Goal: Information Seeking & Learning: Find specific fact

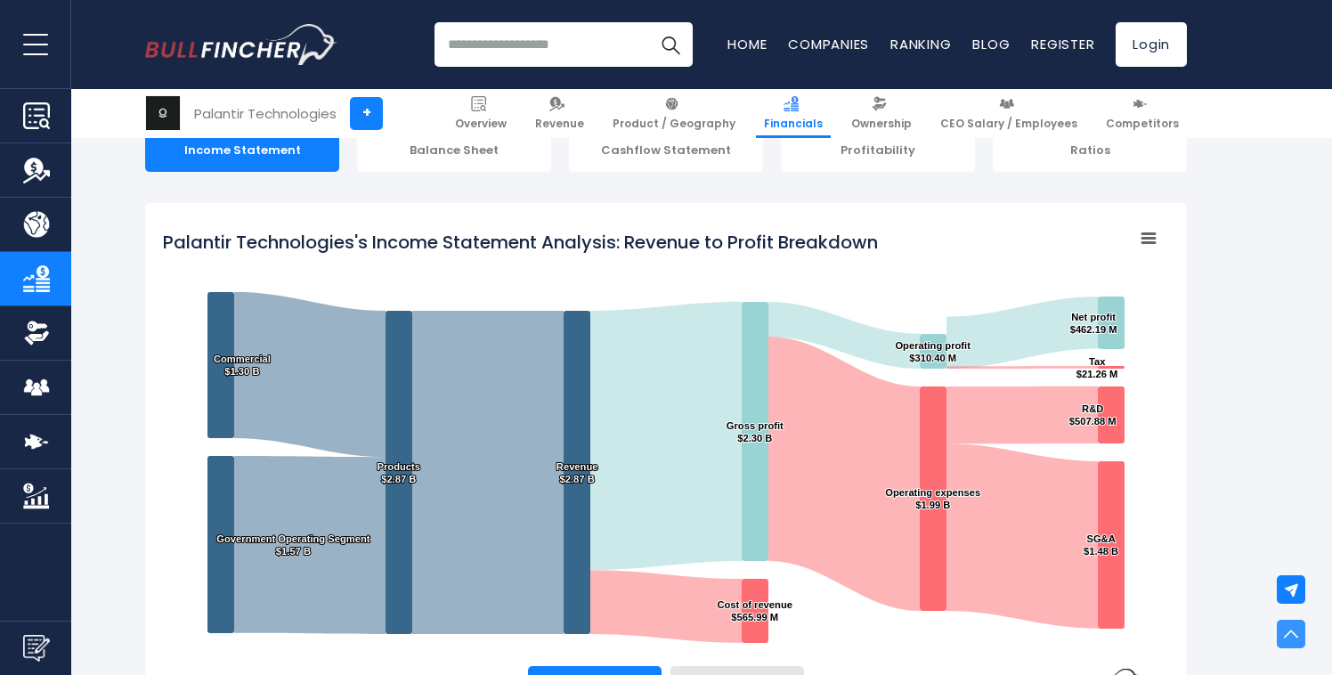
scroll to position [196, 0]
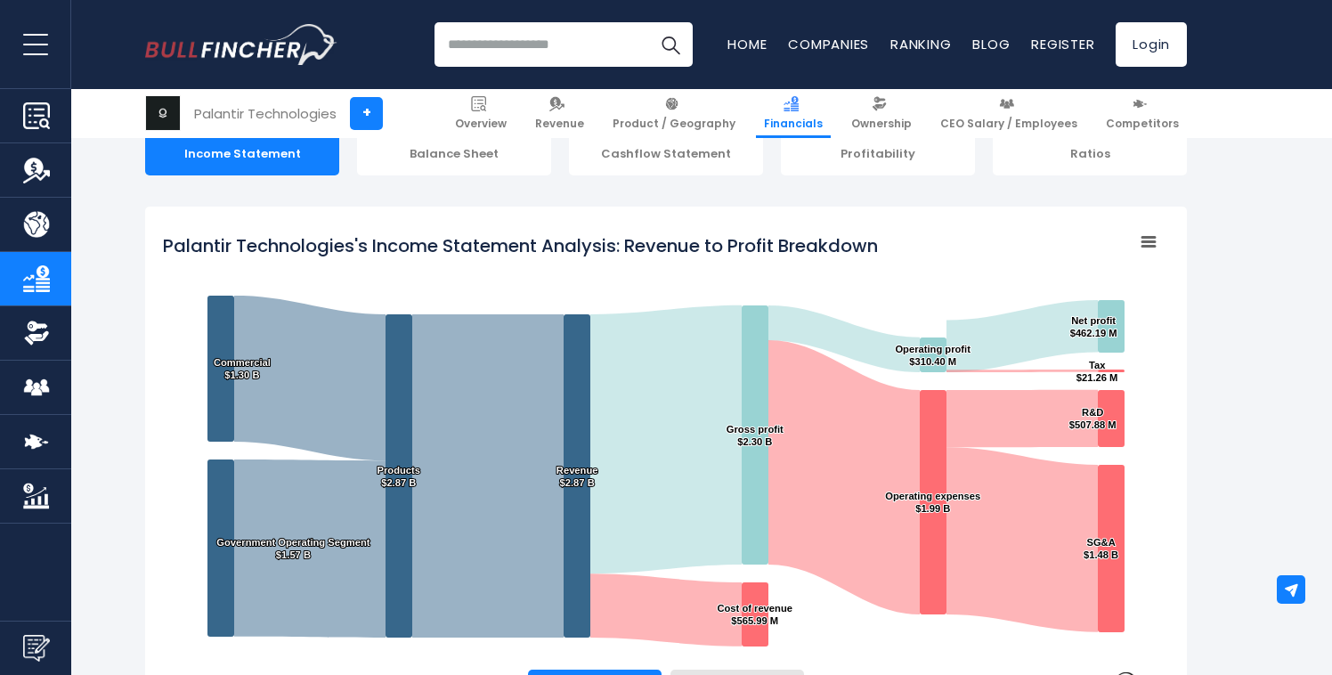
click at [1142, 245] on rect "Palantir Technologies's Income Statement Analysis: Revenue to Profit Breakdown" at bounding box center [1148, 242] width 25 height 25
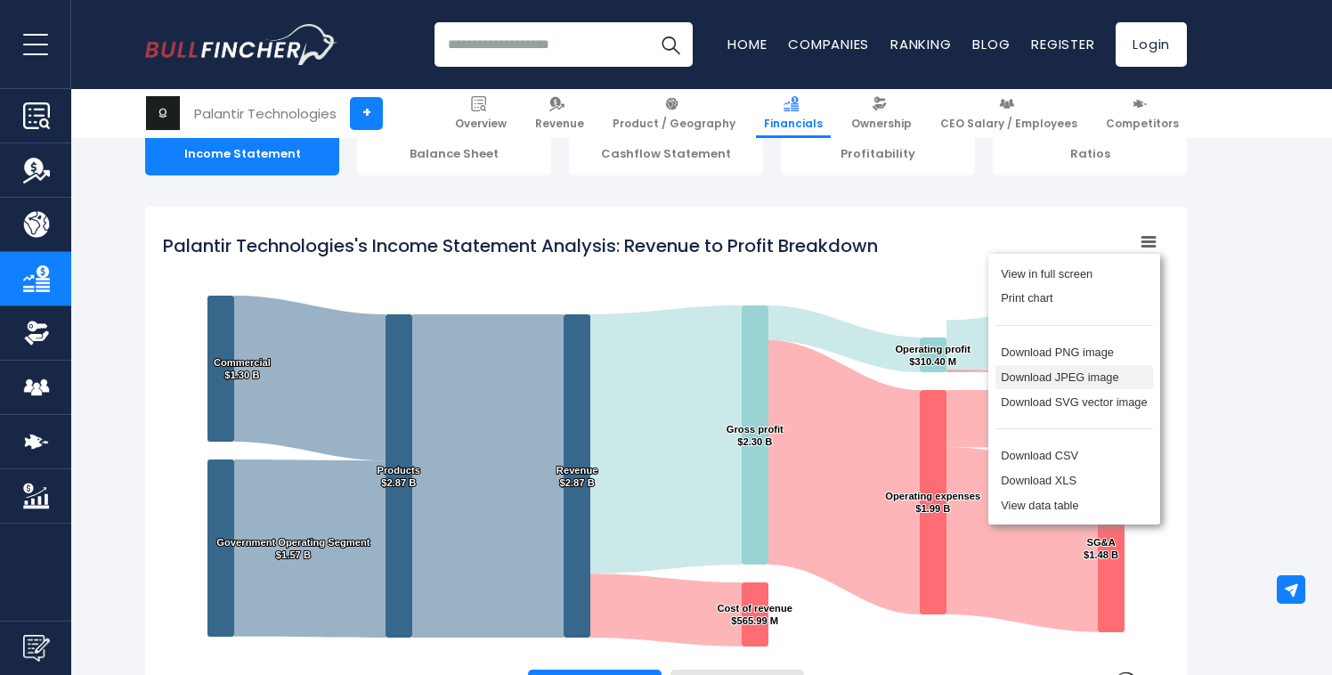
click at [1040, 379] on li "Download JPEG image" at bounding box center [1074, 377] width 158 height 25
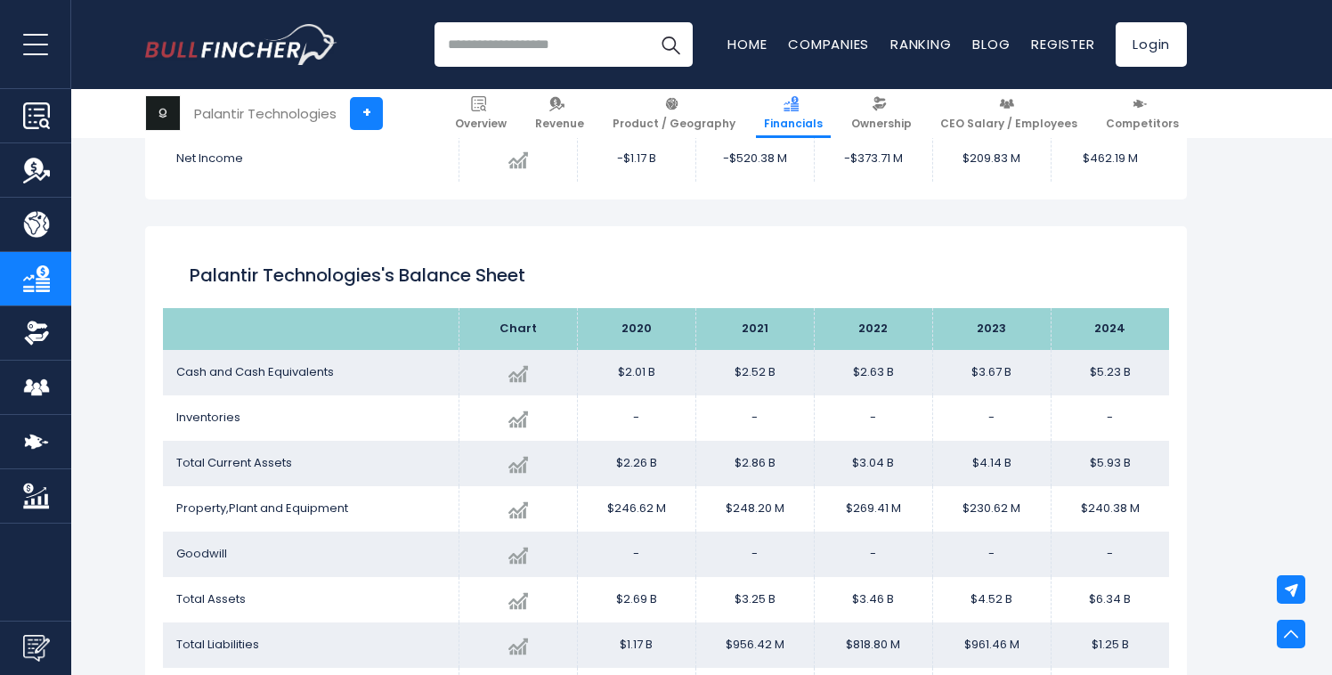
scroll to position [1406, 0]
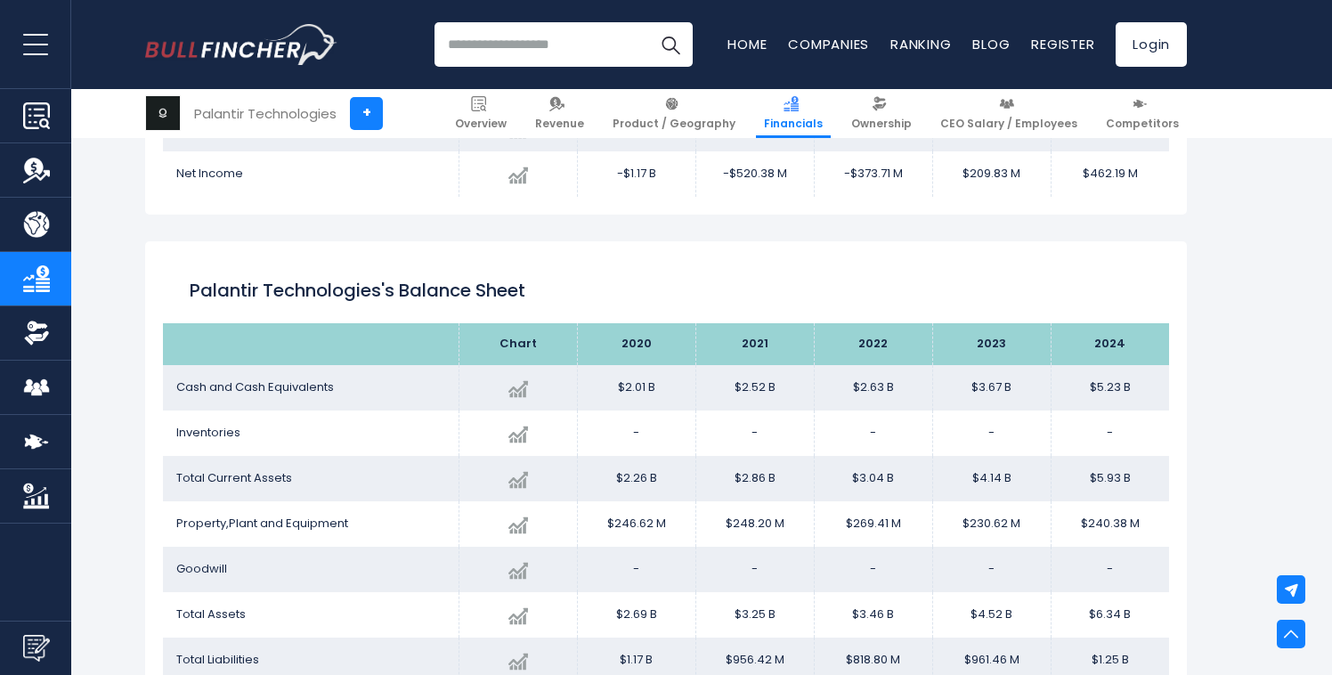
click at [345, 291] on h2 "Palantir Technologies's Balance Sheet" at bounding box center [666, 290] width 953 height 27
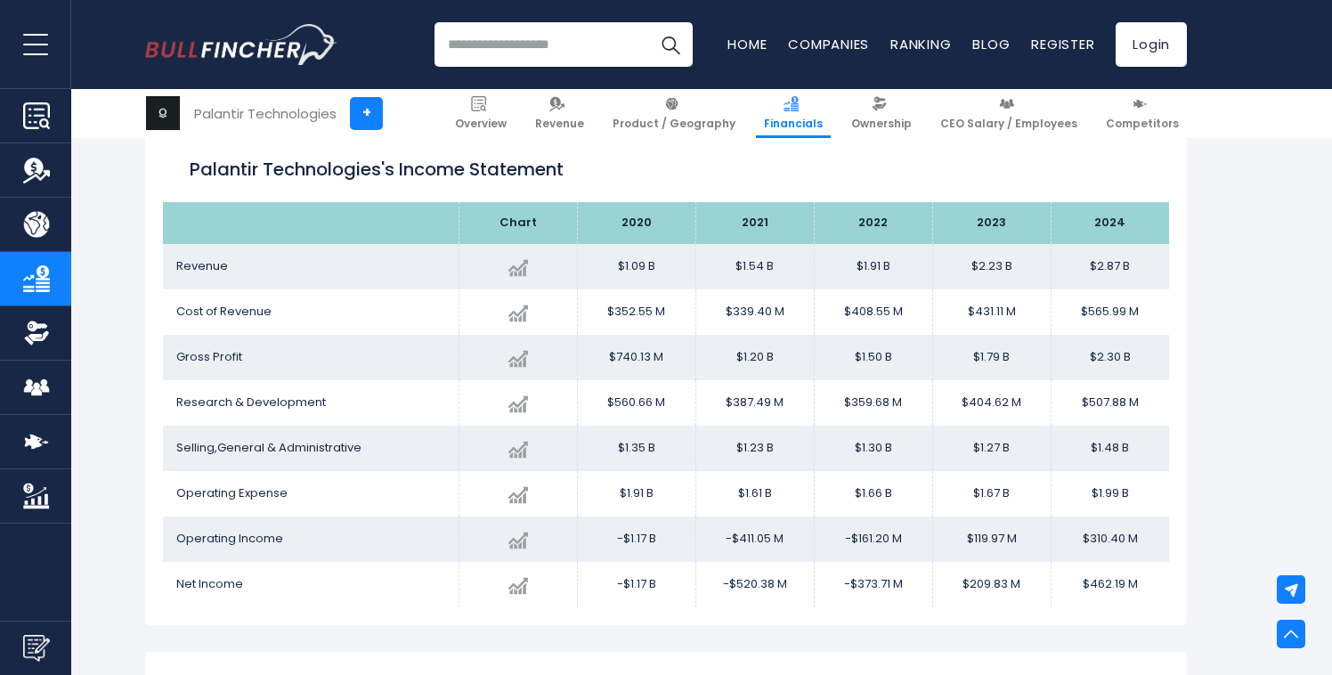
scroll to position [1011, 0]
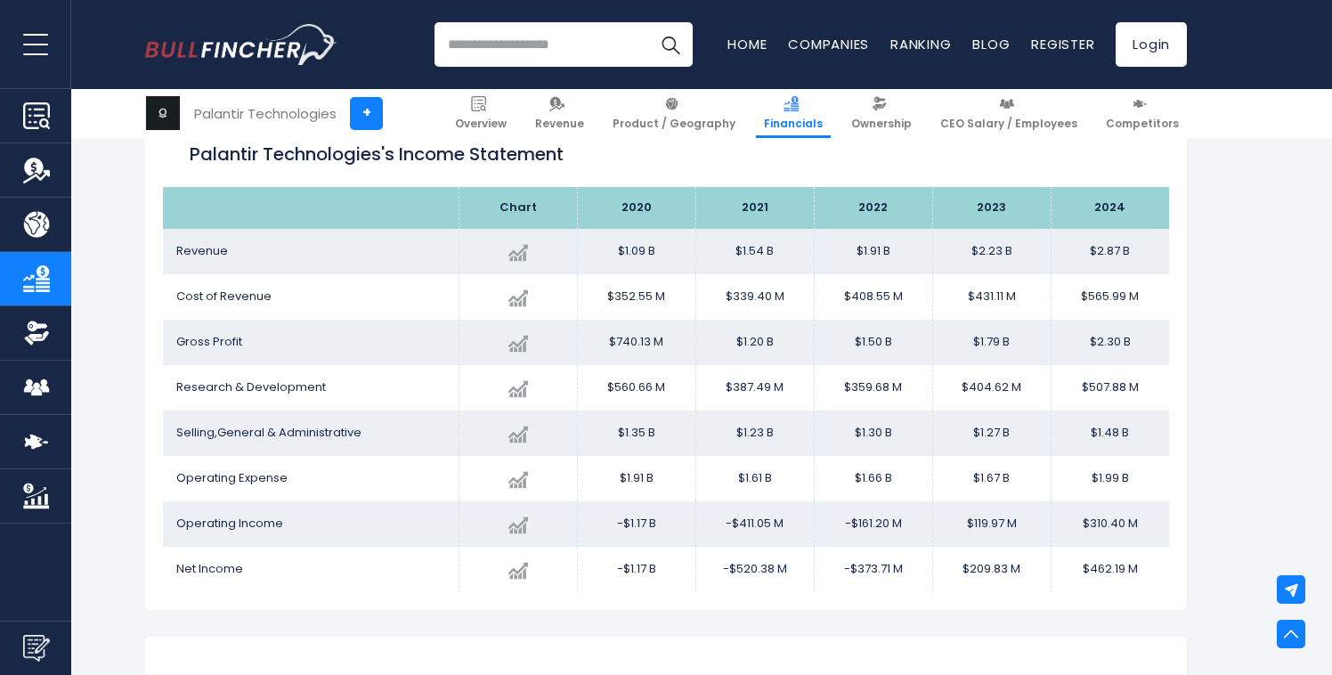
click at [213, 252] on span "Revenue" at bounding box center [202, 250] width 52 height 17
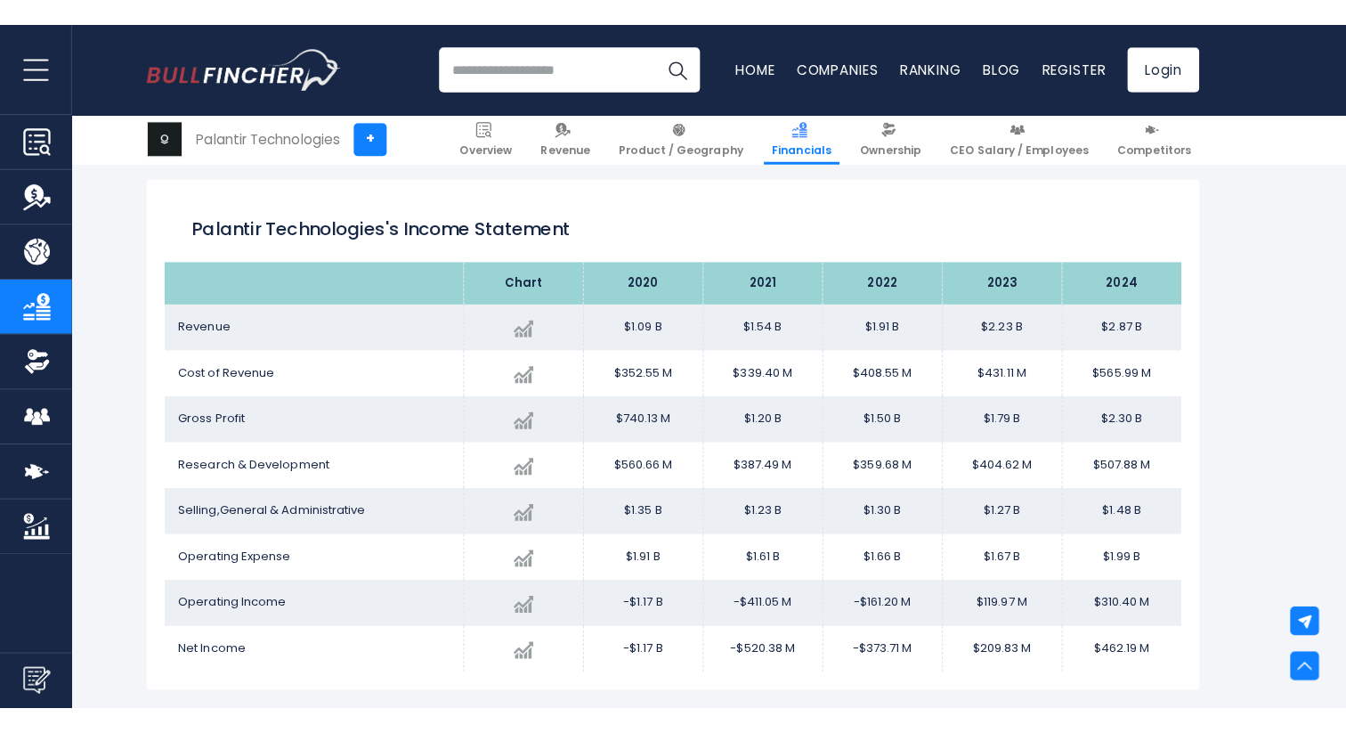
scroll to position [964, 0]
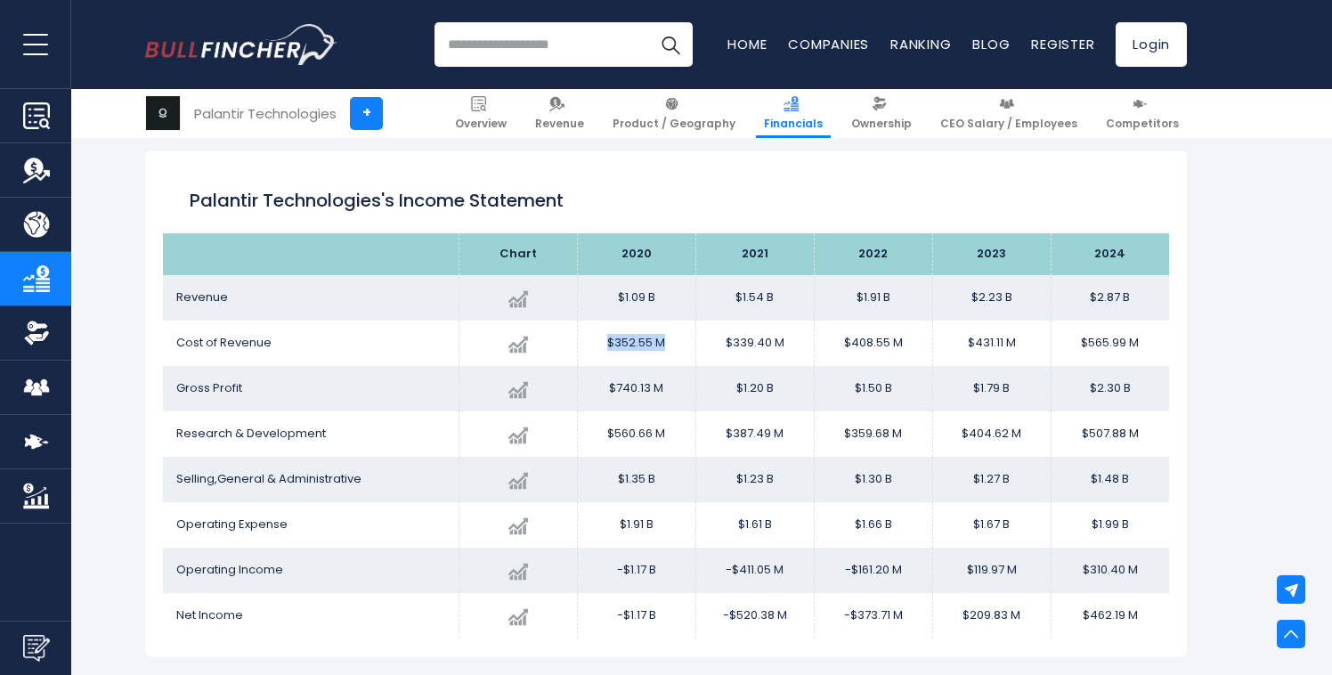
drag, startPoint x: 609, startPoint y: 339, endPoint x: 684, endPoint y: 340, distance: 74.8
click at [684, 340] on td "$352.55 M" at bounding box center [636, 343] width 118 height 45
copy td "$352.55 M"
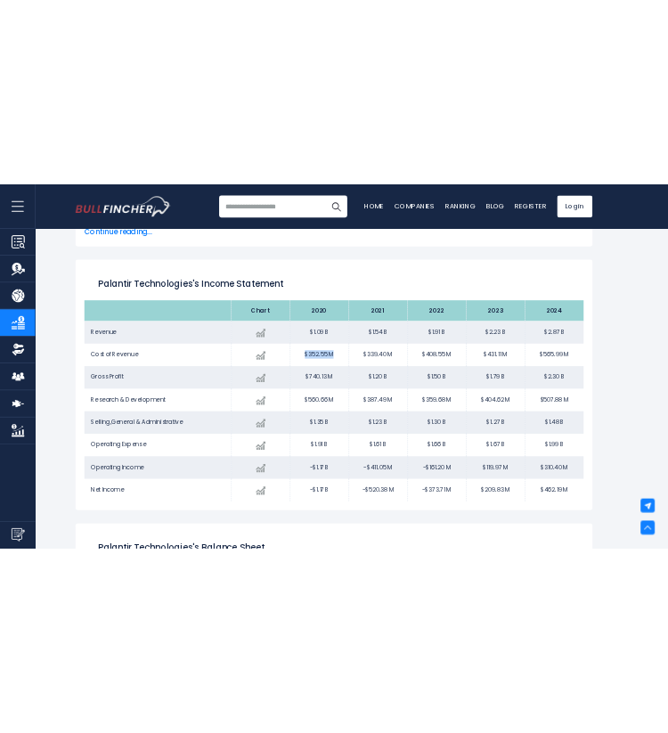
scroll to position [915, 0]
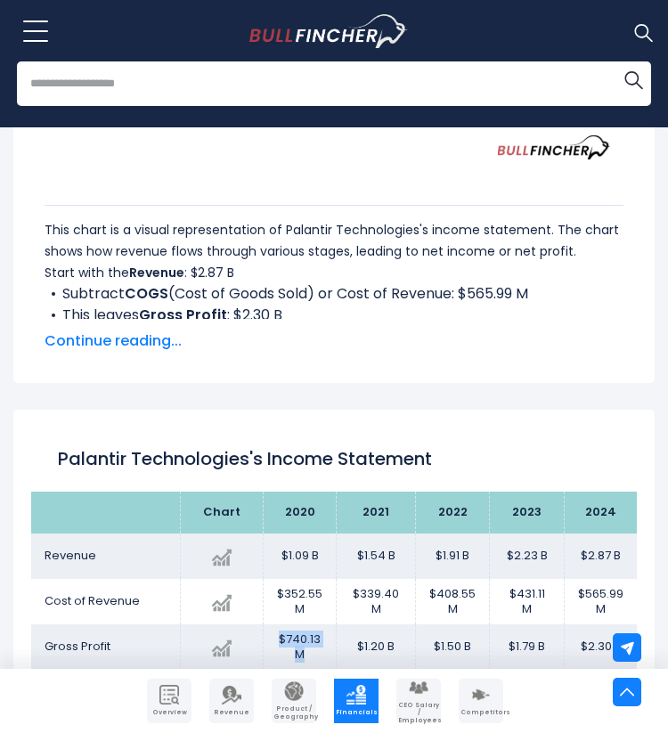
drag, startPoint x: 281, startPoint y: 637, endPoint x: 319, endPoint y: 654, distance: 41.0
click at [319, 654] on td "$740.13 M" at bounding box center [300, 646] width 73 height 45
copy td "$740.13 M"
drag, startPoint x: 283, startPoint y: 557, endPoint x: 632, endPoint y: 556, distance: 349.0
click at [632, 557] on tr "Revenue Created with Highcharts 12.1.2 $2.87 B + 28.79% 2024 $1.09B ​ $1.09B $1…" at bounding box center [333, 555] width 605 height 45
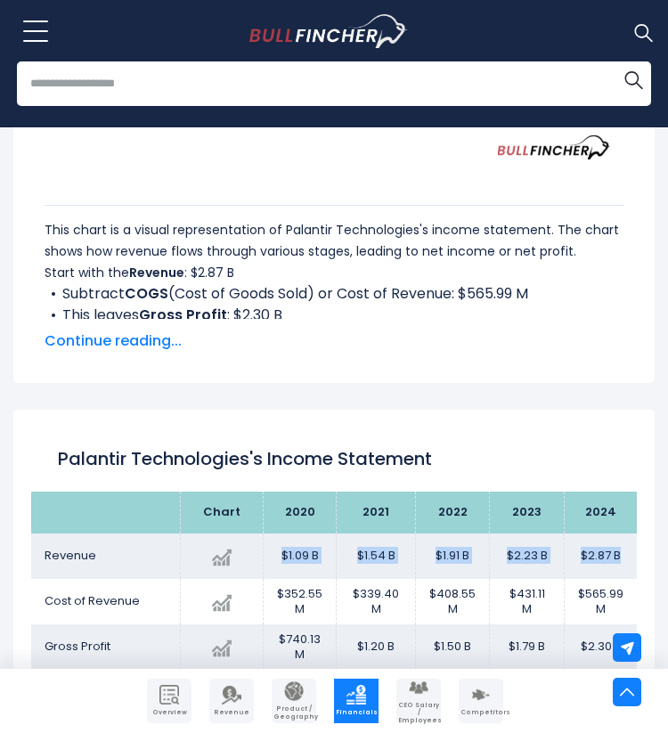
copy tr "$1.09 B $1.54 B $1.91 B $2.23 B $2.87 B"
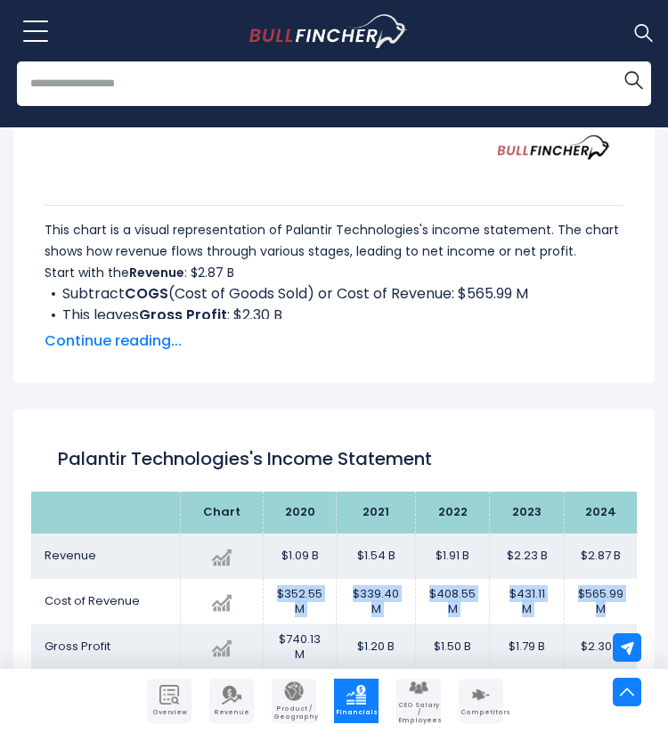
drag, startPoint x: 279, startPoint y: 595, endPoint x: 616, endPoint y: 606, distance: 337.6
click at [616, 606] on tr "Cost of Revenue Created with Highcharts 12.1.2 $565.99 M + 31.29% 2024 $352.55M…" at bounding box center [333, 601] width 605 height 45
copy tr "$352.55 M $339.40 M $408.55 M $431.11 M $565.99 M"
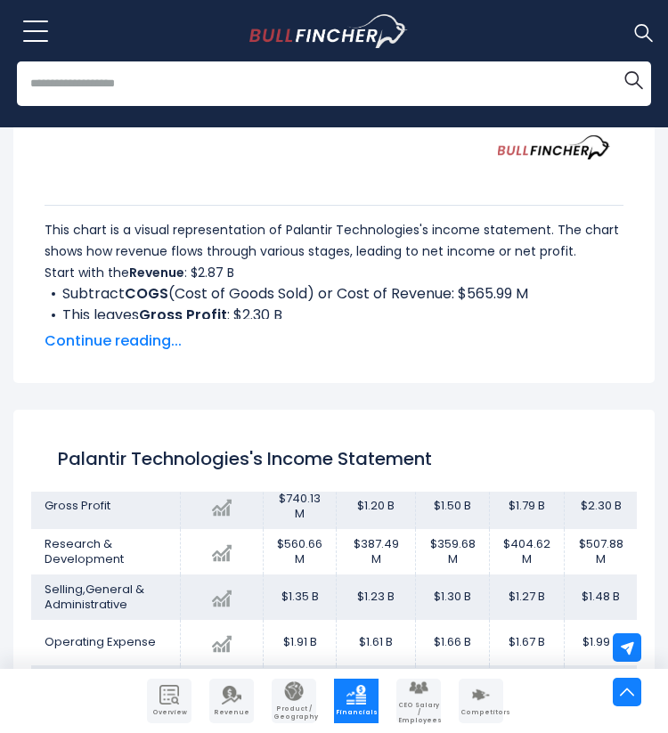
scroll to position [105, 0]
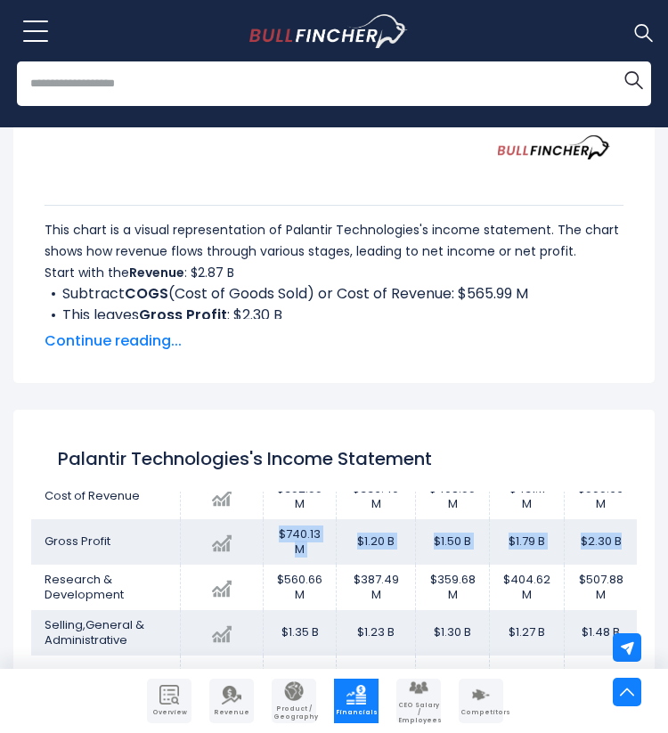
drag, startPoint x: 277, startPoint y: 536, endPoint x: 624, endPoint y: 554, distance: 347.7
click at [624, 554] on tr "Gross Profit Created with Highcharts 12.1.2 $2.30 B + 28.18% 2024 $740.13M ​ $7…" at bounding box center [333, 541] width 605 height 45
copy tr "$740.13 M $1.20 B $1.50 B $1.79 B $2.30 B"
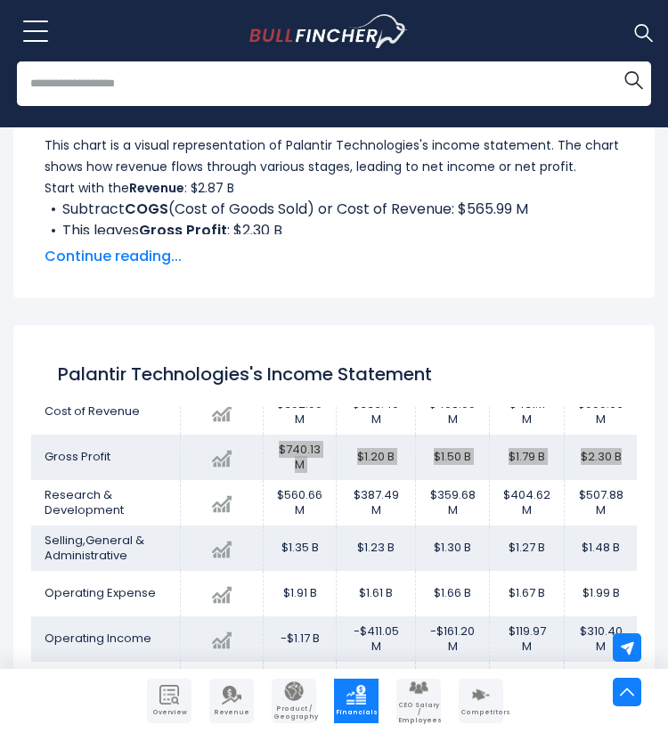
scroll to position [1004, 0]
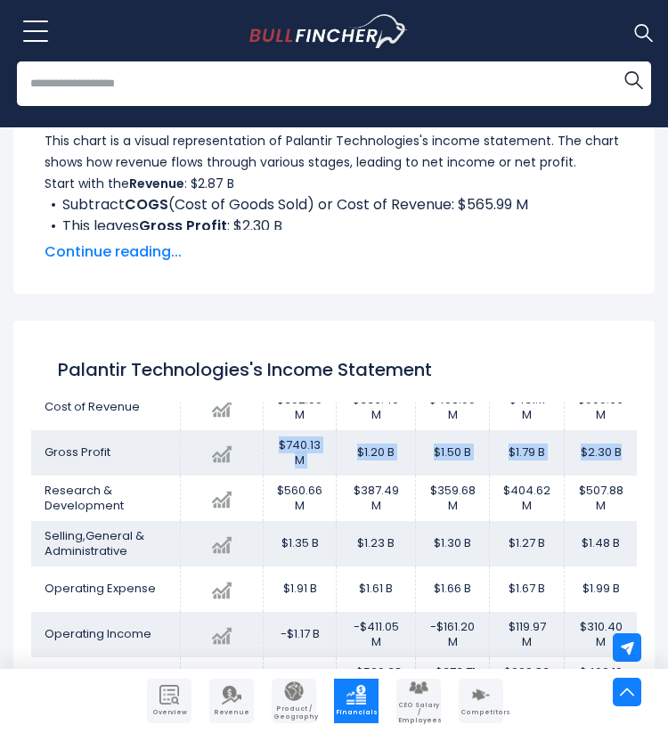
drag, startPoint x: 272, startPoint y: 489, endPoint x: 634, endPoint y: 501, distance: 361.7
click at [634, 501] on tr "Research & Development Created with Highcharts 12.1.2 $507.88 M + 25.52% 2024 $…" at bounding box center [333, 497] width 605 height 45
copy tr "$560.66 M $387.49 M $359.68 M $404.62 M $507.88 M"
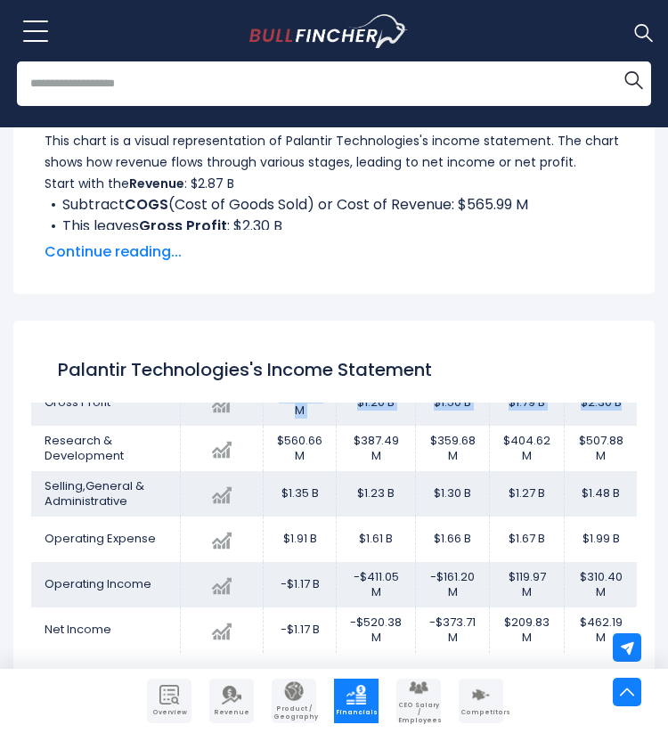
drag, startPoint x: 284, startPoint y: 491, endPoint x: 622, endPoint y: 495, distance: 338.3
click at [621, 495] on tr "Selling,General & Administrative Created with Highcharts 12.1.2 $1.48 B + 16.70…" at bounding box center [333, 493] width 605 height 45
copy tr "$1.35 B $1.23 B $1.30 B $1.27 B $1.48 B"
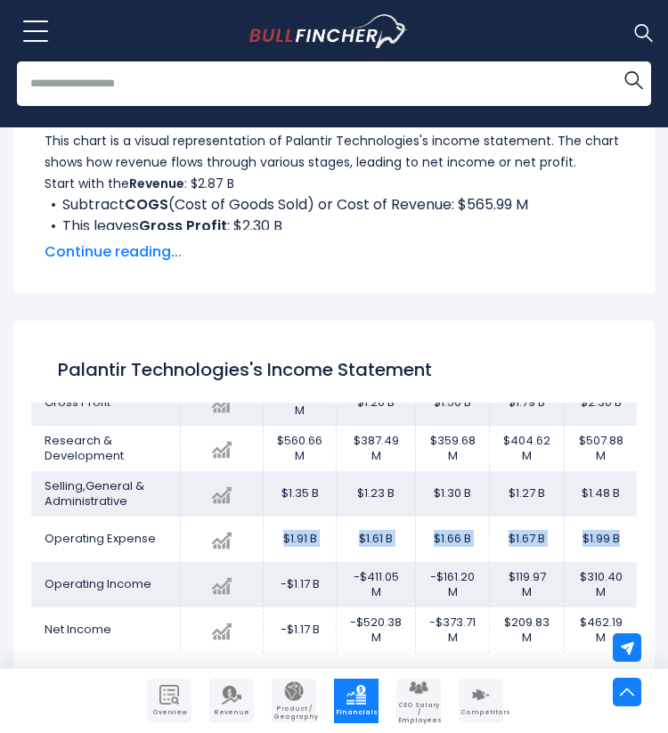
drag, startPoint x: 281, startPoint y: 537, endPoint x: 627, endPoint y: 534, distance: 345.5
click at [627, 534] on tr "Operating Expense Created with Highcharts 12.1.2 $1.99 B + 18.83% 2024 $1.91B ​…" at bounding box center [333, 538] width 605 height 45
copy tr "$1.91 B $1.61 B $1.66 B $1.67 B $1.99 B"
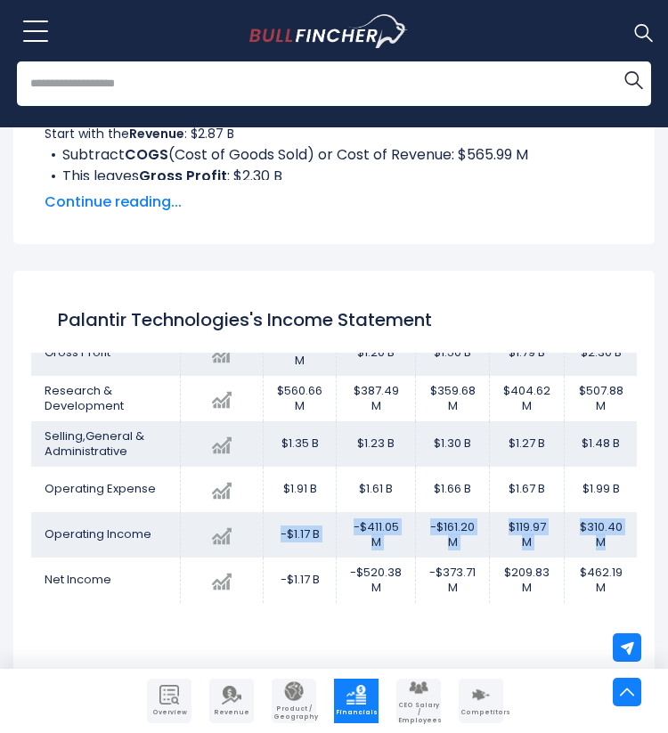
drag, startPoint x: 280, startPoint y: 532, endPoint x: 617, endPoint y: 538, distance: 336.6
click at [617, 538] on tr "Operating Income Created with Highcharts 12.1.2 $310.40 M + 158.74% 2024 -$1.17…" at bounding box center [333, 534] width 605 height 45
copy tr "-$1.17 B -$411.05 M -$161.20 M $119.97 M $310.40 M"
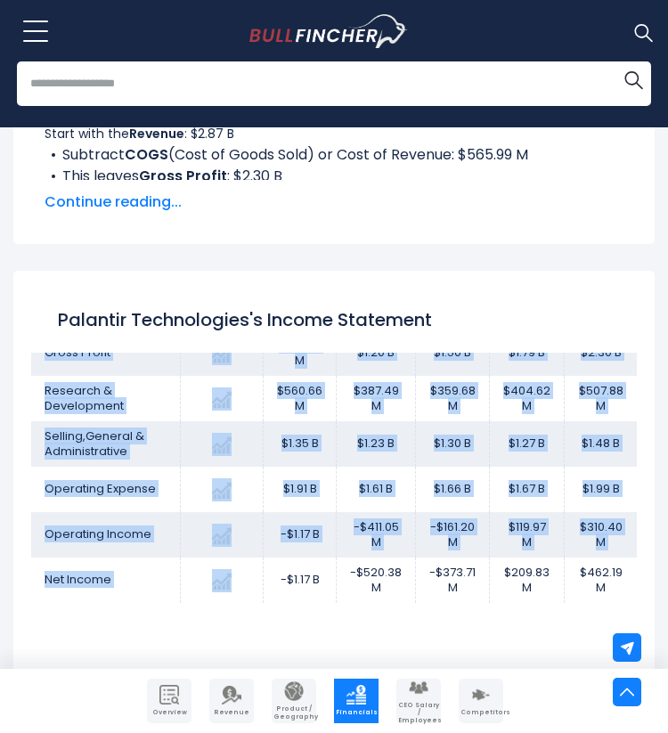
drag, startPoint x: 280, startPoint y: 579, endPoint x: 683, endPoint y: 579, distance: 402.4
copy table "Chart 2020 2021 2022 2023 2024 Revenue Created with Highcharts 12.1.2 $2.87 B +…"
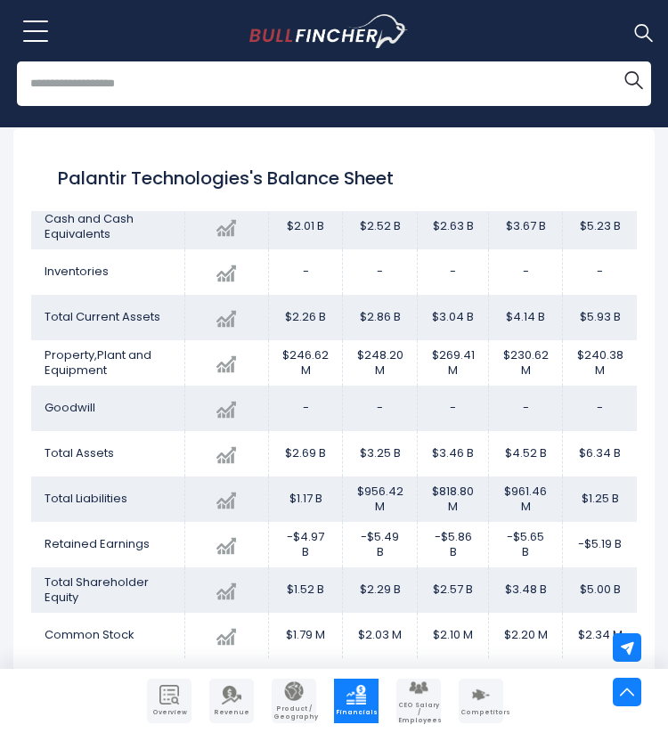
scroll to position [0, 0]
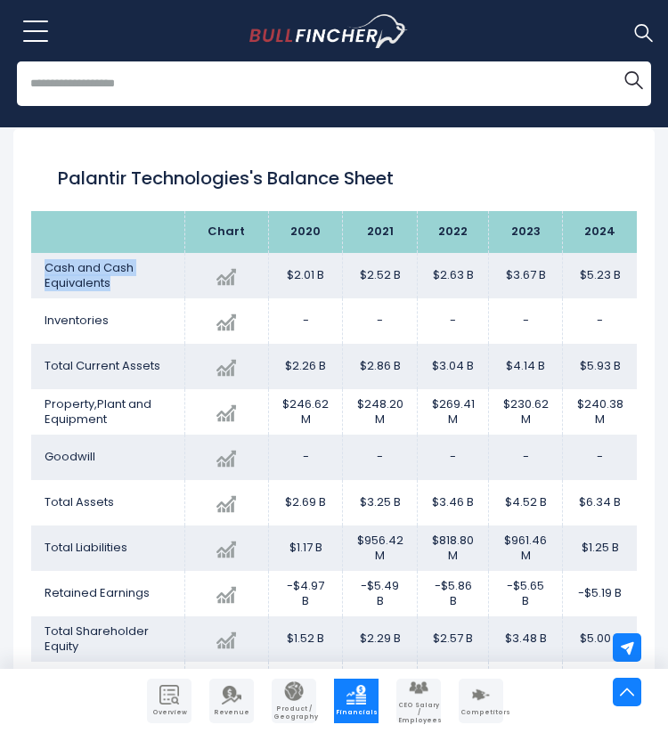
drag, startPoint x: 112, startPoint y: 281, endPoint x: 34, endPoint y: 270, distance: 79.2
click at [34, 270] on td "Cash and Cash Equivalents" at bounding box center [107, 275] width 153 height 45
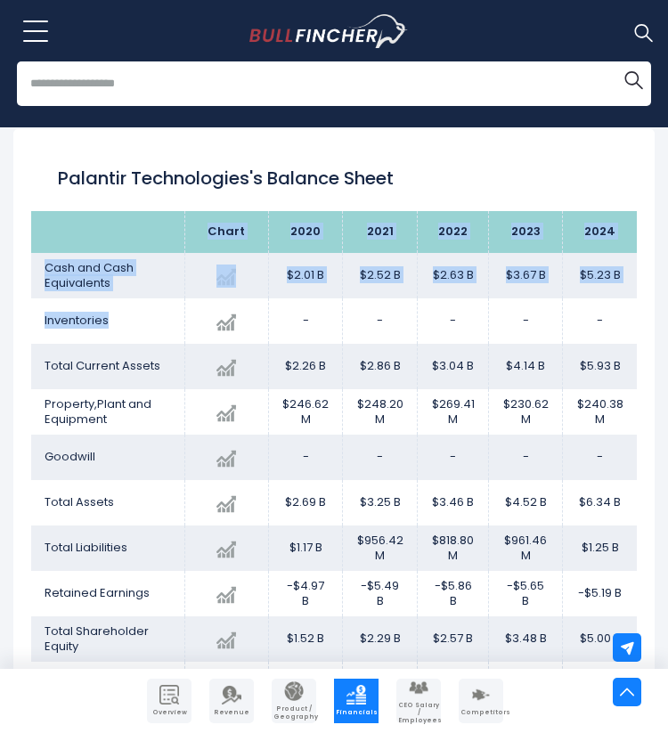
drag, startPoint x: 107, startPoint y: 318, endPoint x: 30, endPoint y: 318, distance: 76.6
click at [30, 318] on div "Palantir Technologies's Balance Sheet Chart 2020 2024 -" at bounding box center [333, 427] width 641 height 596
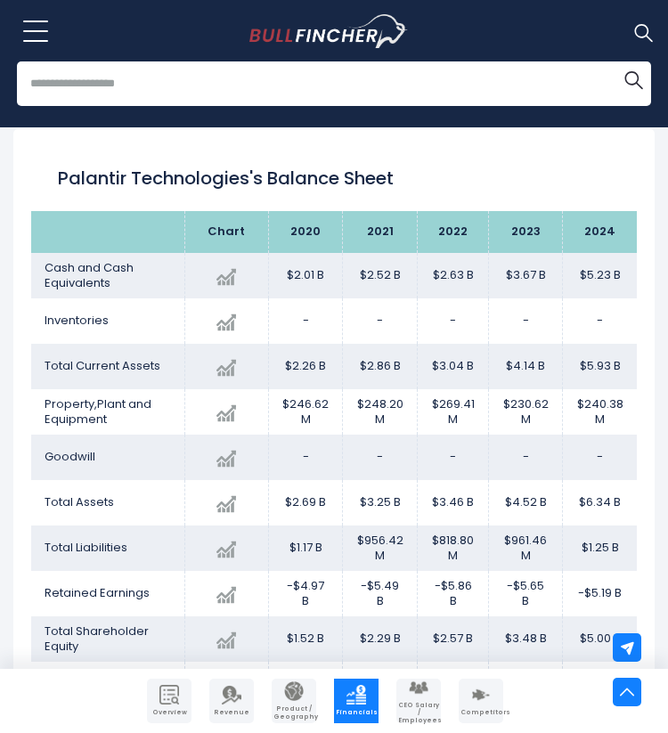
click at [64, 321] on span "Inventories" at bounding box center [77, 320] width 64 height 17
click at [102, 363] on span "Total Current Assets" at bounding box center [103, 365] width 116 height 17
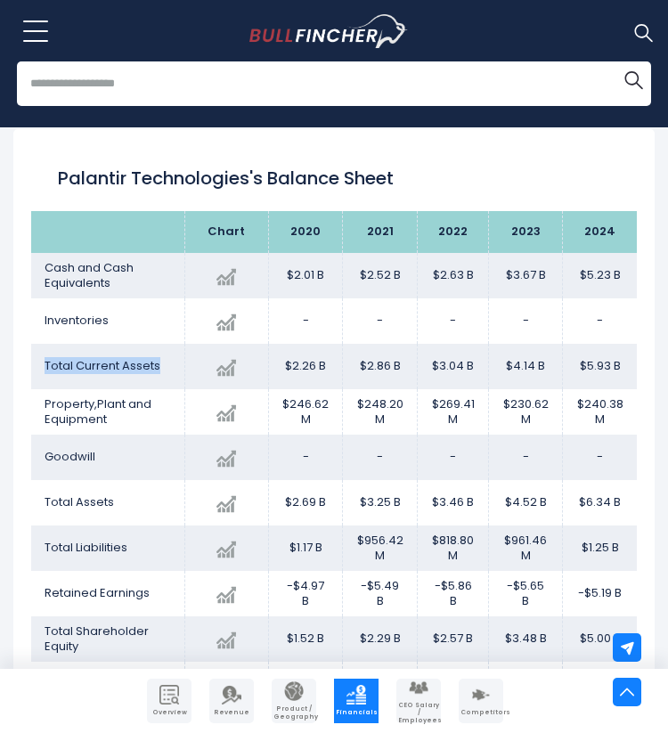
click at [93, 402] on span "Property,Plant and Equipment" at bounding box center [98, 411] width 107 height 32
click at [66, 456] on span "Goodwill" at bounding box center [70, 456] width 51 height 17
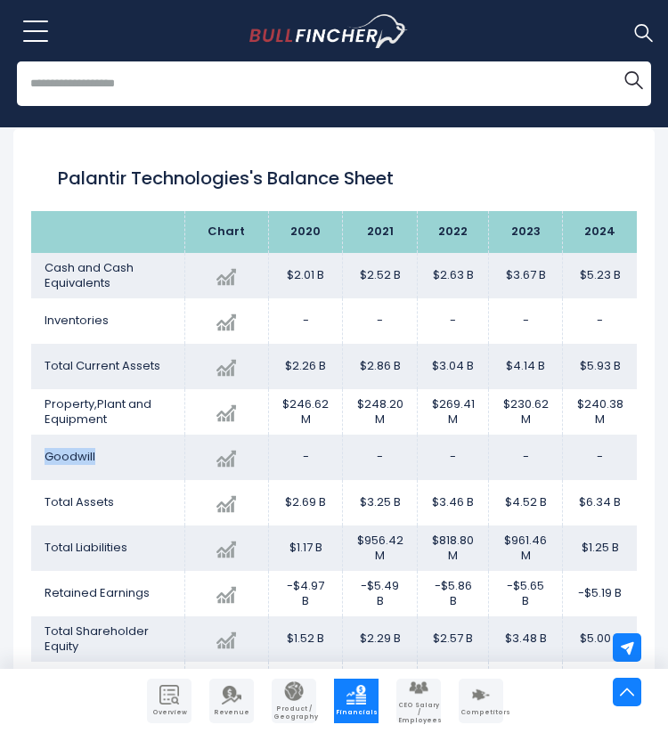
click at [76, 499] on span "Total Assets" at bounding box center [79, 501] width 69 height 17
click at [94, 536] on td "Total Liabilities" at bounding box center [107, 547] width 153 height 45
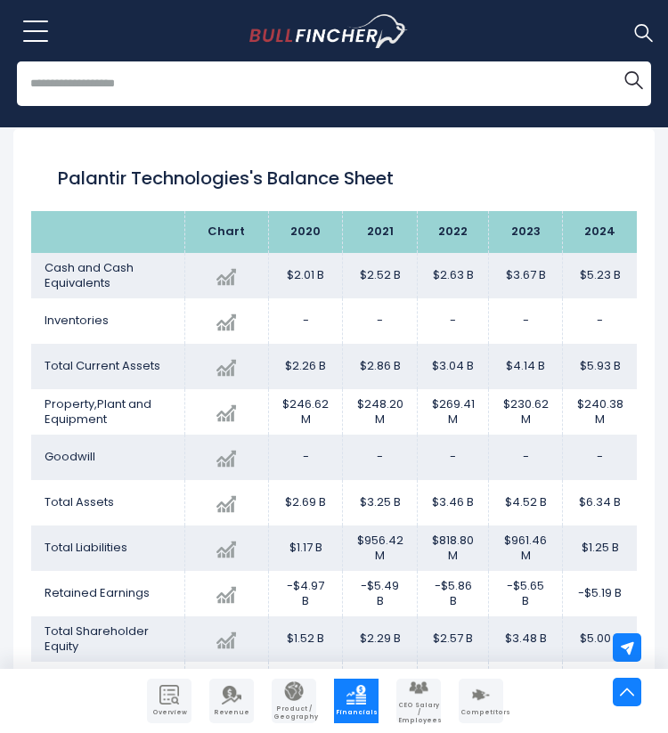
click at [87, 548] on span "Total Liabilities" at bounding box center [86, 547] width 83 height 17
click at [90, 588] on span "Retained Earnings" at bounding box center [97, 592] width 105 height 17
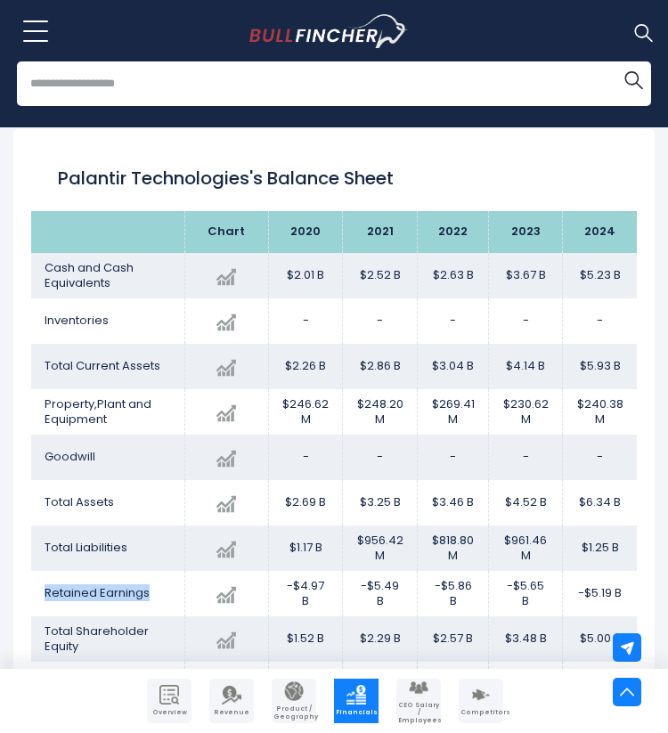
click at [90, 588] on span "Retained Earnings" at bounding box center [97, 592] width 105 height 17
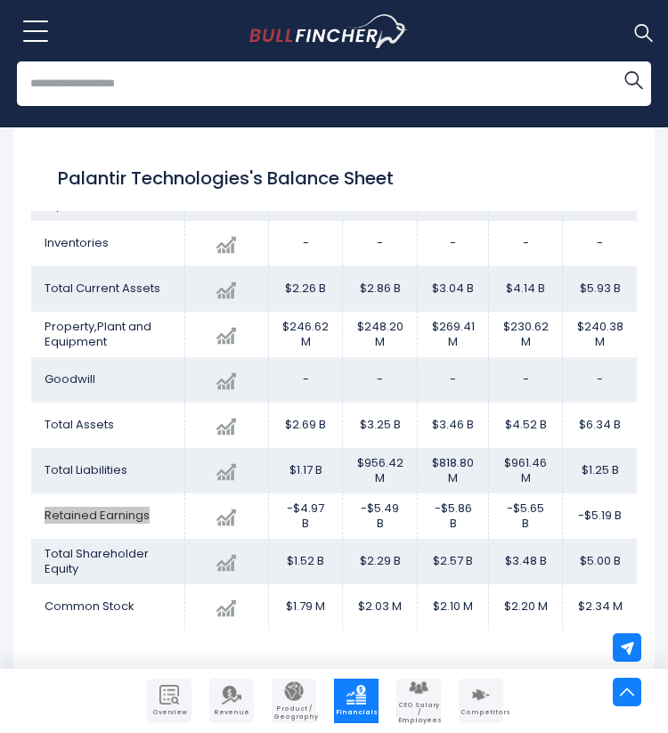
scroll to position [106, 0]
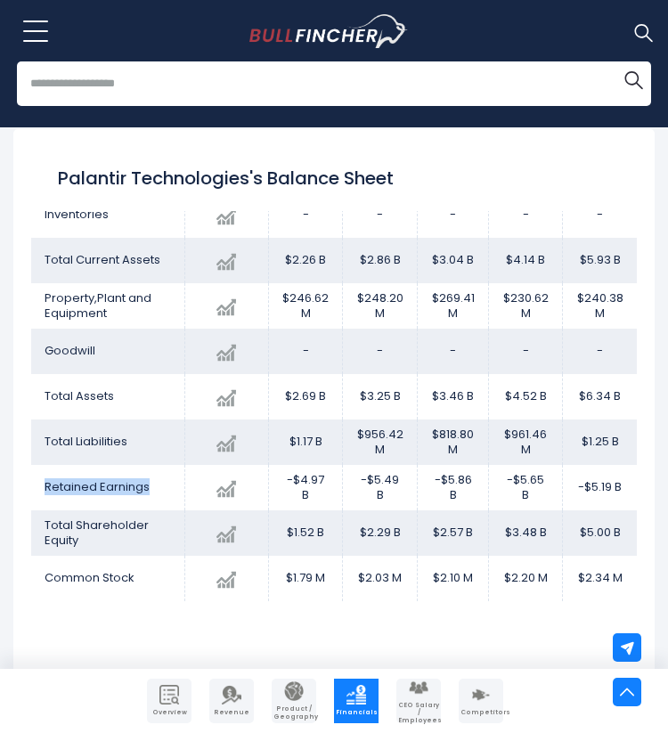
click at [92, 540] on td "Total Shareholder Equity" at bounding box center [107, 532] width 153 height 45
click at [101, 573] on span "Common Stock" at bounding box center [90, 577] width 90 height 17
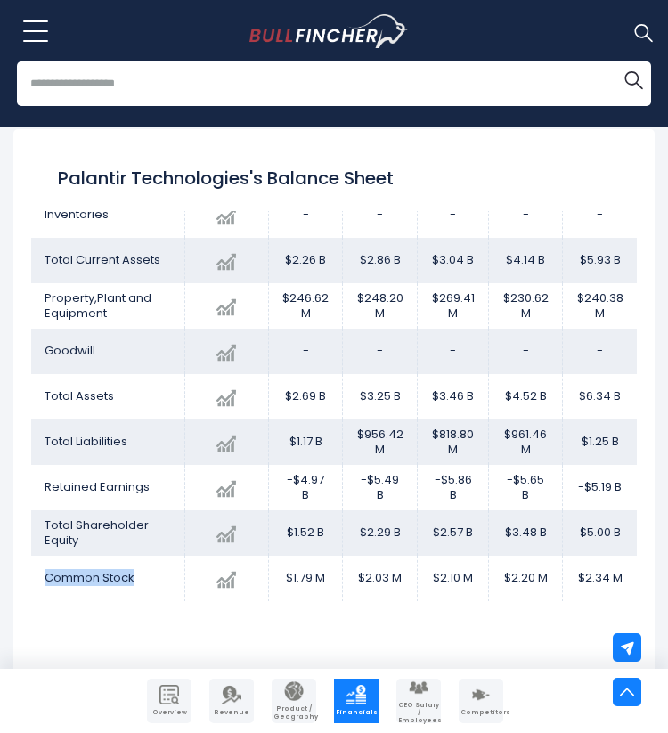
click at [101, 573] on span "Common Stock" at bounding box center [90, 577] width 90 height 17
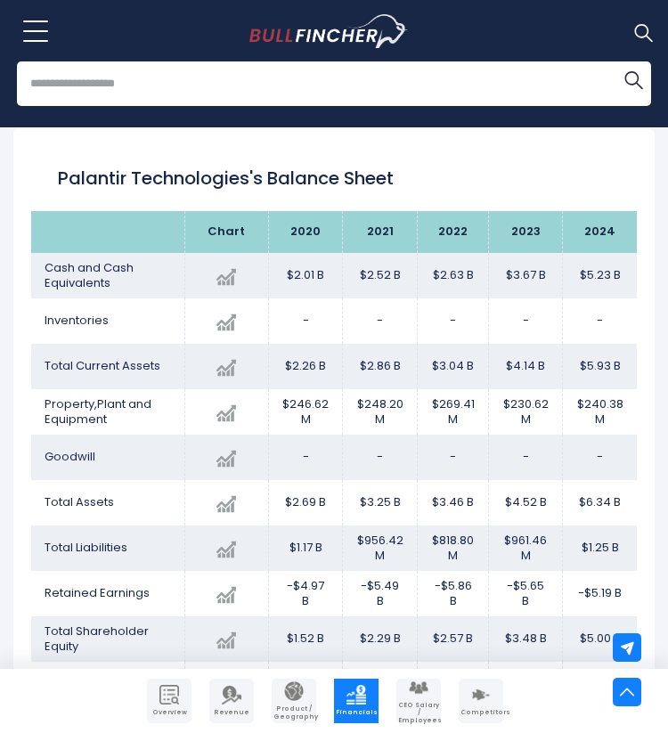
drag, startPoint x: 434, startPoint y: 273, endPoint x: 630, endPoint y: 273, distance: 195.9
click at [630, 273] on tr "Cash and Cash Equivalents Created with Highcharts 12.1.2 $5.23 B + 42.34% 2024 …" at bounding box center [333, 275] width 605 height 45
click at [454, 274] on td "$2.63 B" at bounding box center [453, 275] width 71 height 45
click at [454, 275] on td "$2.63 B" at bounding box center [453, 275] width 71 height 45
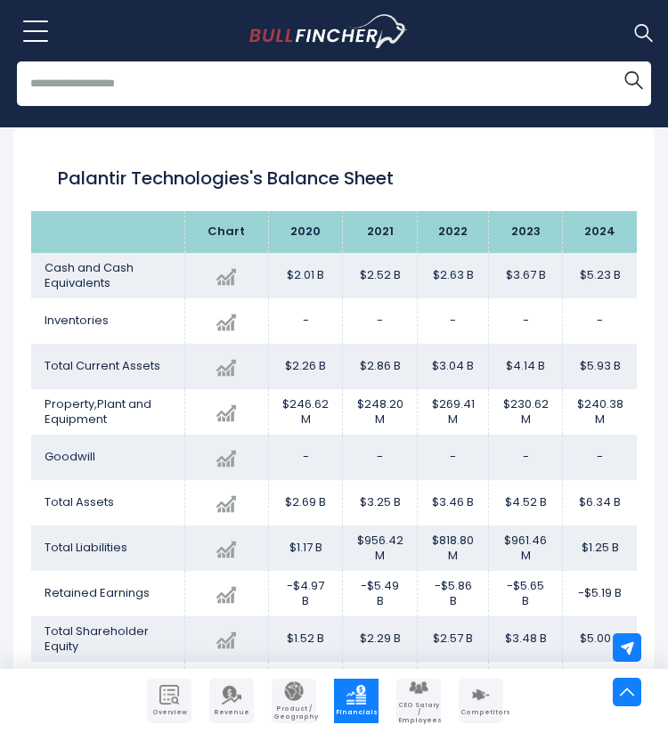
click at [525, 269] on td "$3.67 B" at bounding box center [526, 275] width 74 height 45
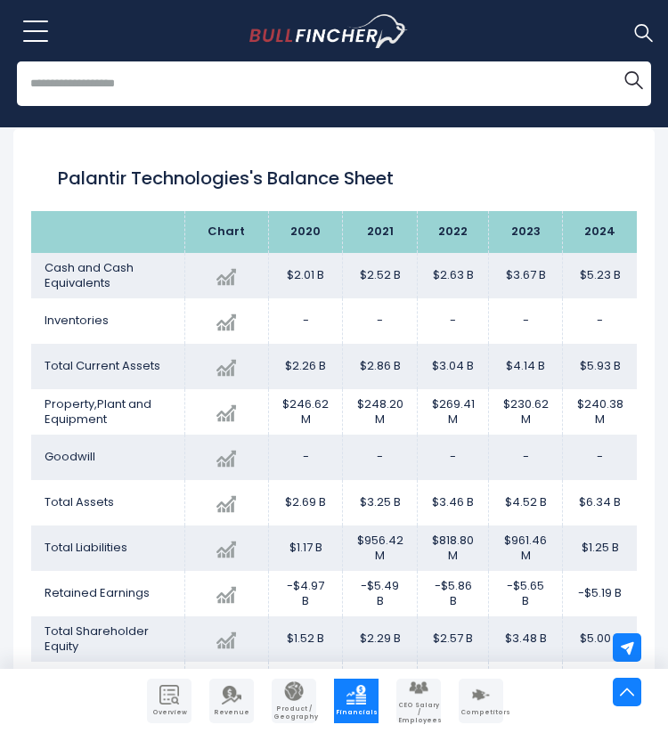
click at [591, 274] on td "$5.23 B" at bounding box center [600, 275] width 74 height 45
drag, startPoint x: 434, startPoint y: 276, endPoint x: 629, endPoint y: 275, distance: 195.0
click at [629, 276] on tr "Cash and Cash Equivalents Created with Highcharts 12.1.2 $5.23 B + 42.34% 2024 …" at bounding box center [333, 275] width 605 height 45
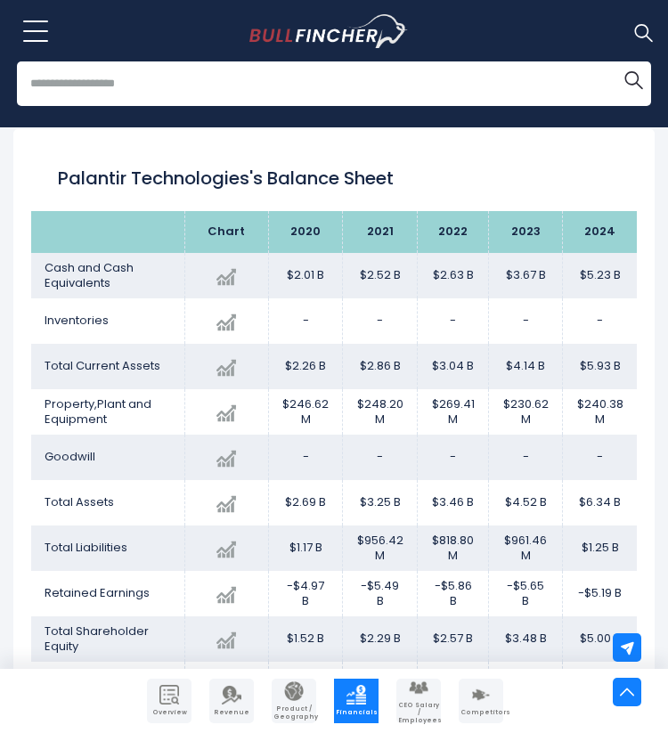
click at [446, 361] on td "$3.04 B" at bounding box center [453, 366] width 71 height 45
drag, startPoint x: 434, startPoint y: 275, endPoint x: 629, endPoint y: 271, distance: 194.1
click at [629, 271] on tr "Cash and Cash Equivalents Created with Highcharts 12.1.2 $5.23 B + 42.34% 2024 …" at bounding box center [333, 275] width 605 height 45
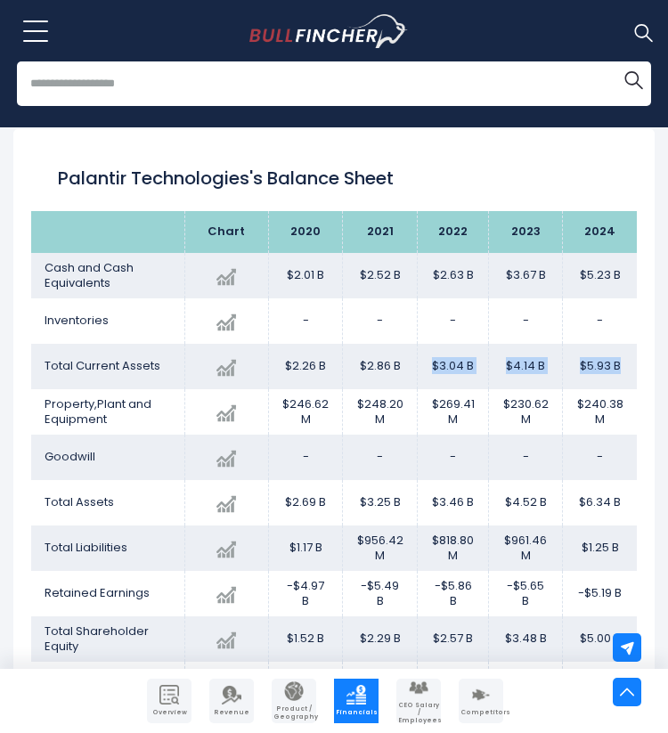
drag, startPoint x: 434, startPoint y: 367, endPoint x: 629, endPoint y: 367, distance: 195.9
click at [629, 367] on tr "Total Current Assets Created with Highcharts 12.1.2 $5.93 B + 43.39% 2024 $2.26…" at bounding box center [333, 366] width 605 height 45
drag, startPoint x: 434, startPoint y: 402, endPoint x: 616, endPoint y: 416, distance: 183.0
click at [617, 418] on tr "Property,Plant and Equipment Created with Highcharts 12.1.2 $240.38 M + 4.23% 2…" at bounding box center [333, 411] width 605 height 45
drag, startPoint x: 434, startPoint y: 501, endPoint x: 622, endPoint y: 499, distance: 187.9
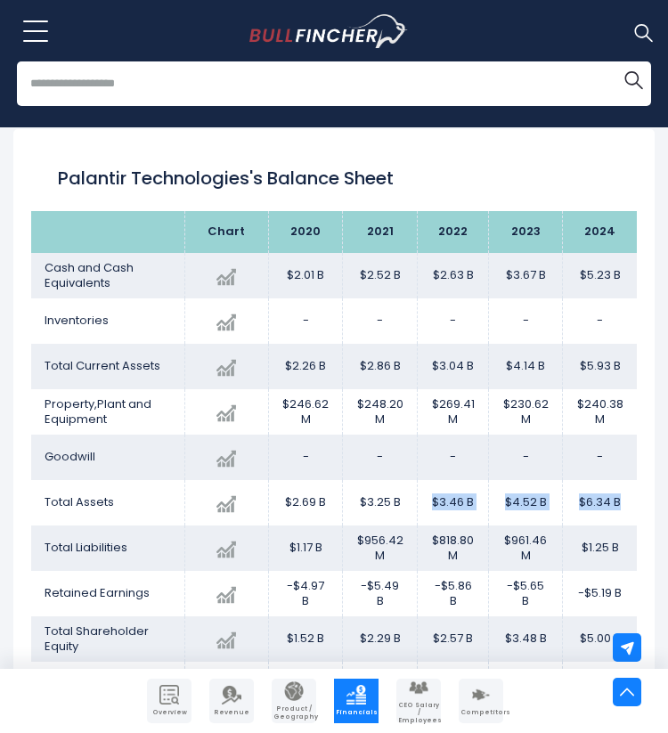
click at [622, 499] on tr "Total Assets Created with Highcharts 12.1.2 $6.34 B + 40.21% 2024 $2.69B ​ $2.6…" at bounding box center [333, 502] width 605 height 45
drag, startPoint x: 434, startPoint y: 538, endPoint x: 598, endPoint y: 555, distance: 165.6
click at [599, 556] on tr "Total Liabilities Created with Highcharts 12.1.2 $1.25 B + 29.64% 2024 $1.17B ​…" at bounding box center [333, 547] width 605 height 45
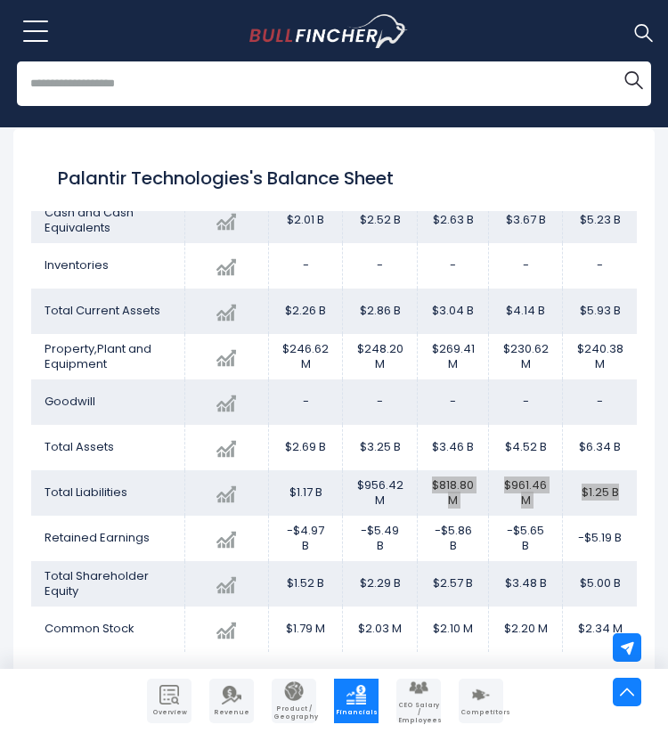
scroll to position [80, 0]
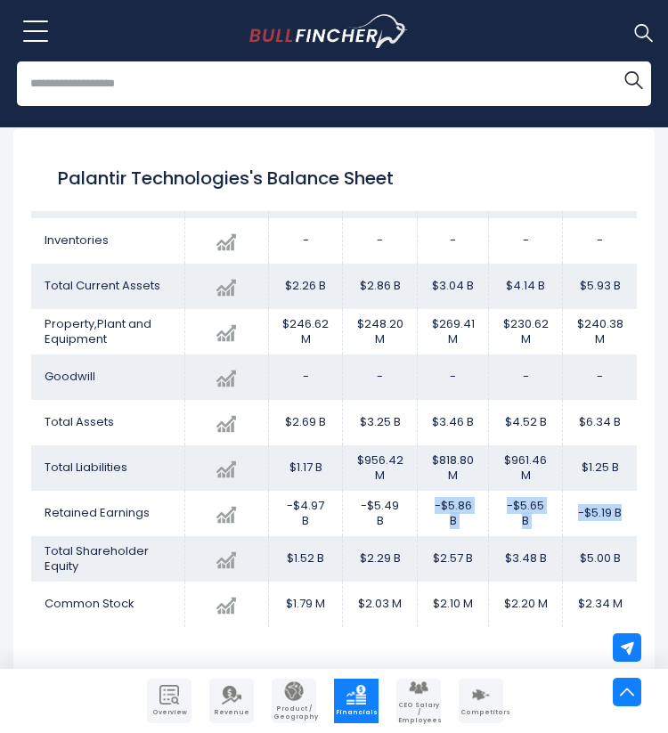
drag, startPoint x: 434, startPoint y: 506, endPoint x: 630, endPoint y: 514, distance: 196.9
click at [631, 515] on tr "Retained Earnings Created with Highcharts 12.1.2 $-5.19 B + 8.18% 2024 -$4.97B …" at bounding box center [333, 513] width 605 height 45
drag, startPoint x: 432, startPoint y: 558, endPoint x: 621, endPoint y: 556, distance: 189.6
click at [621, 556] on tr "Total Shareholder Equity Created with Highcharts 12.1.2 $5.00 B + 43.96% 2024 $…" at bounding box center [333, 558] width 605 height 45
drag, startPoint x: 434, startPoint y: 599, endPoint x: 635, endPoint y: 600, distance: 200.3
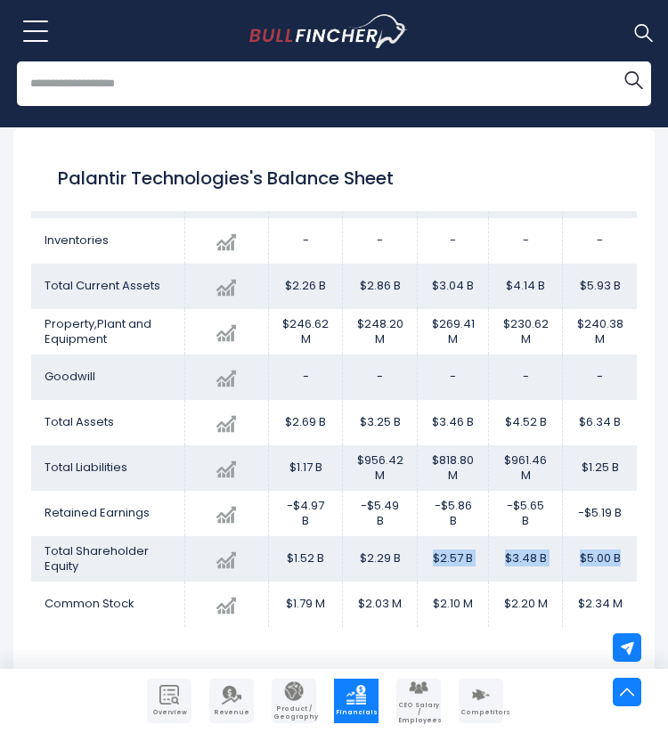
click at [636, 601] on tr "Common Stock Created with Highcharts 12.1.2 $2.34 M + 6.32% 2024 $1.79M ​ $1.79…" at bounding box center [333, 603] width 605 height 45
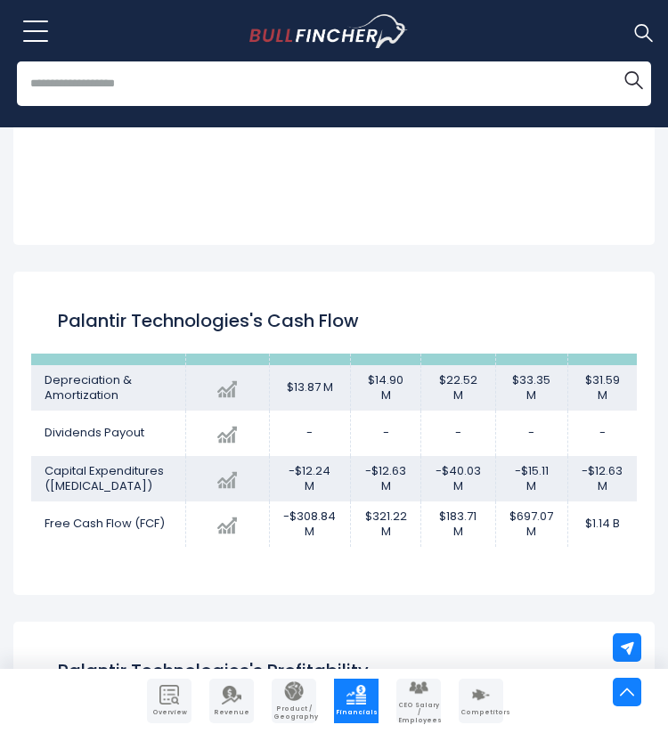
scroll to position [0, 0]
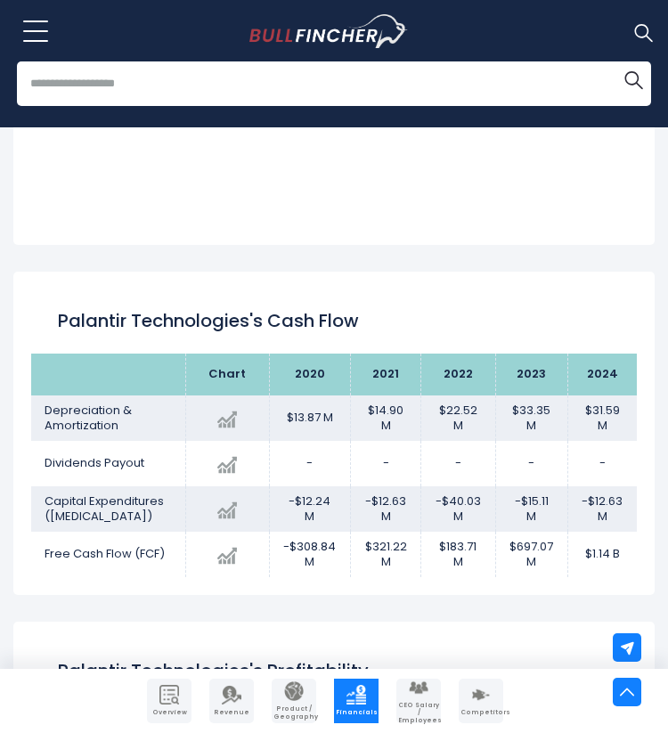
drag, startPoint x: 440, startPoint y: 405, endPoint x: 616, endPoint y: 420, distance: 176.9
click at [616, 420] on tr "Depreciation & Amortization Created with Highcharts 12.1.2 $31.59 M -5.30% 2024…" at bounding box center [333, 417] width 605 height 45
drag, startPoint x: 436, startPoint y: 499, endPoint x: 607, endPoint y: 513, distance: 171.5
click at [607, 513] on tr "Capital Expenditures ([MEDICAL_DATA]) Created with Highcharts 12.1.2 $-12.63 M …" at bounding box center [333, 508] width 605 height 45
drag, startPoint x: 438, startPoint y: 546, endPoint x: 633, endPoint y: 549, distance: 195.0
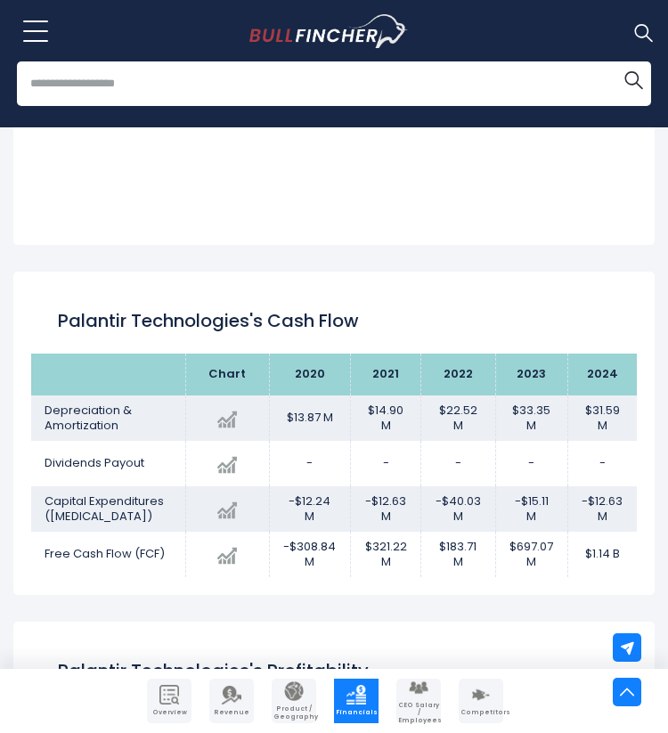
click at [633, 549] on tr "Free Cash Flow (FCF) Created with Highcharts 12.1.2 $1.14 B + 63.72% 2024 -$308…" at bounding box center [333, 554] width 605 height 45
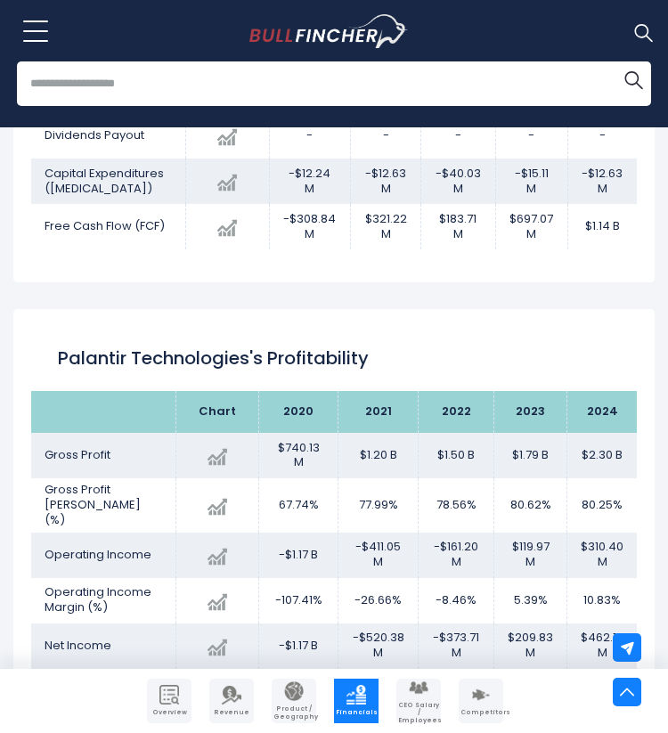
scroll to position [24, 0]
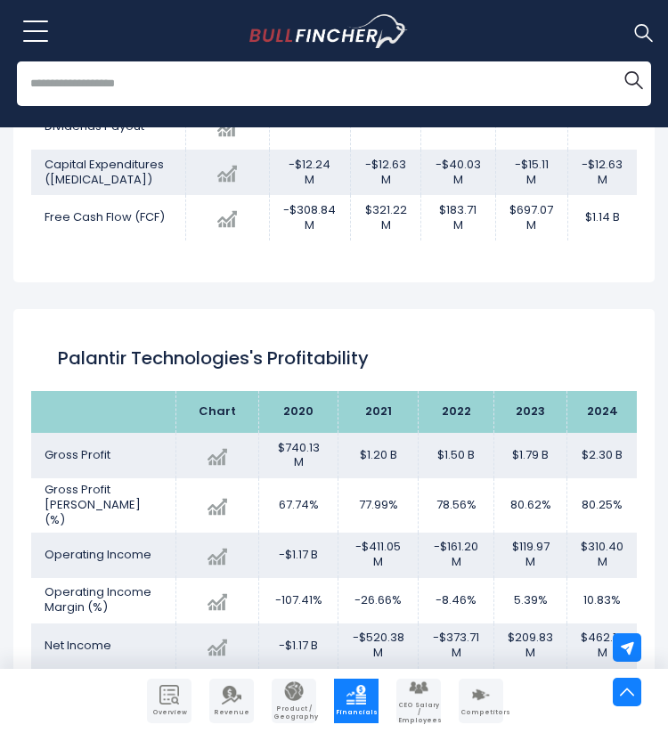
click at [267, 315] on div "Palantir Technologies's Profitability Chart 2020 2024" at bounding box center [333, 566] width 641 height 514
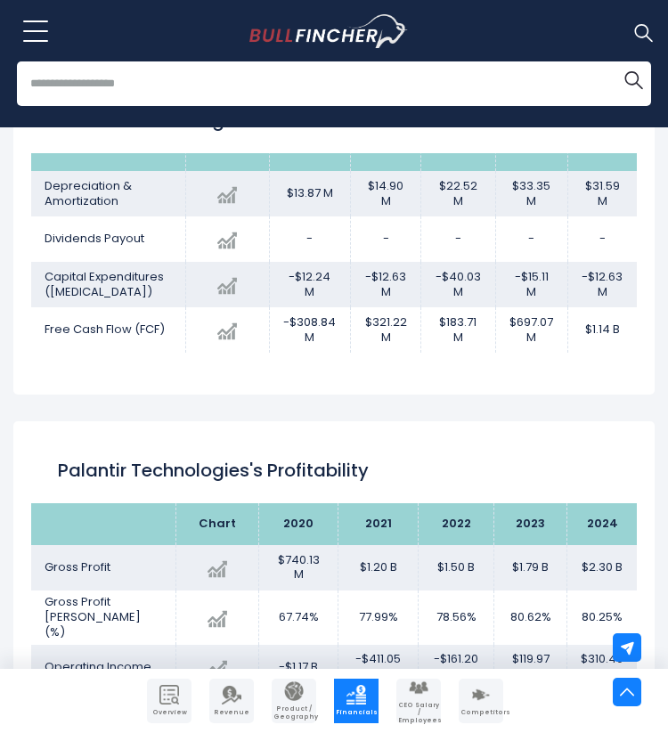
scroll to position [2374, 0]
